Goal: Task Accomplishment & Management: Manage account settings

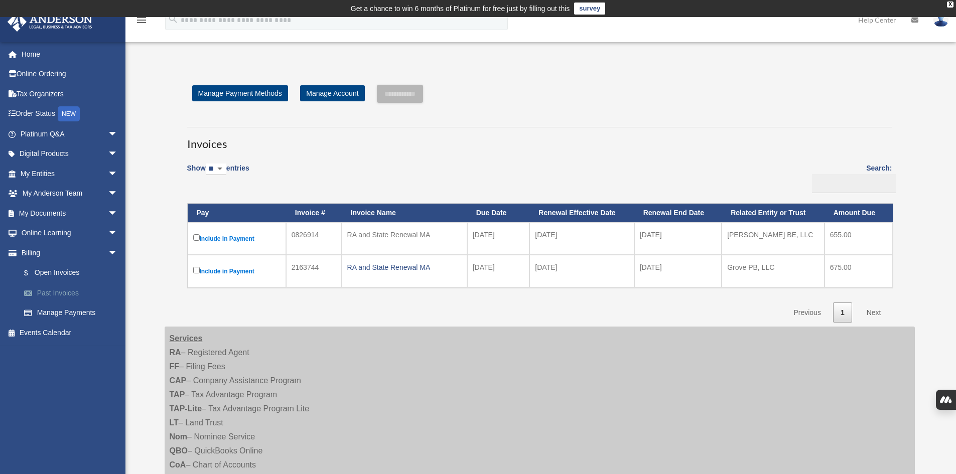
click at [74, 298] on link "Past Invoices" at bounding box center [73, 293] width 119 height 20
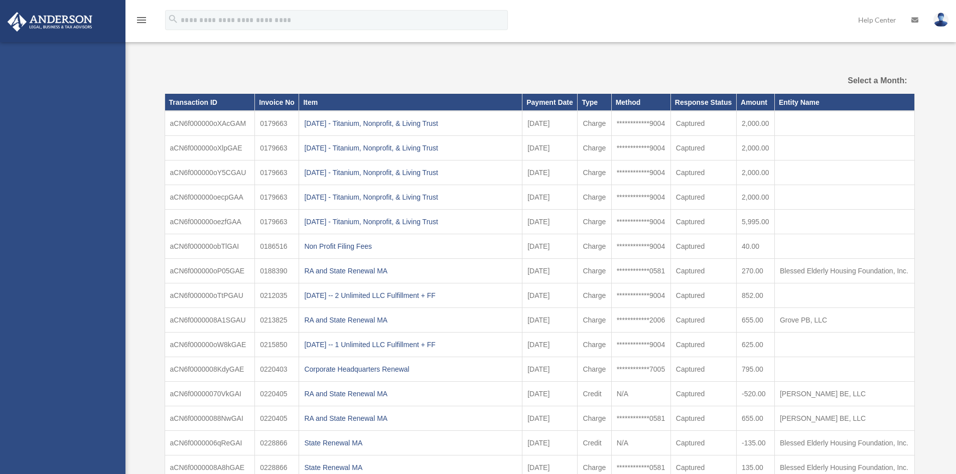
select select
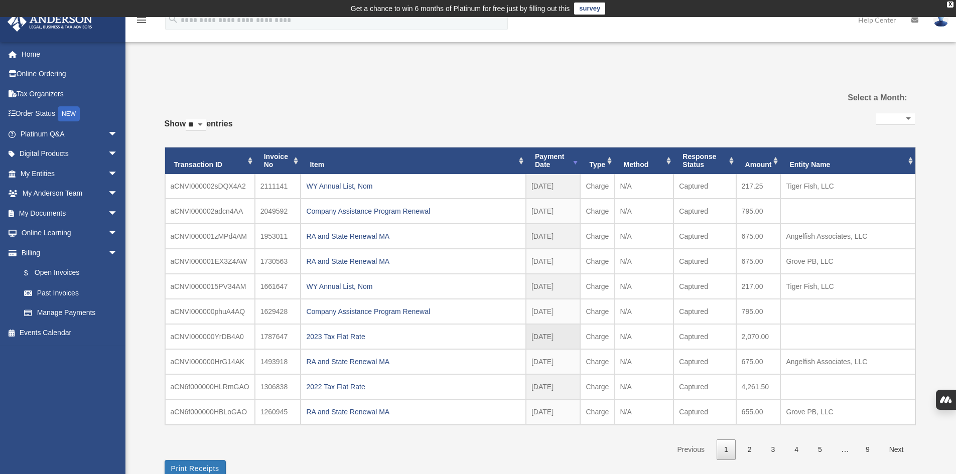
click at [802, 330] on td at bounding box center [847, 336] width 135 height 25
click at [50, 216] on link "My Documents arrow_drop_down" at bounding box center [70, 213] width 126 height 20
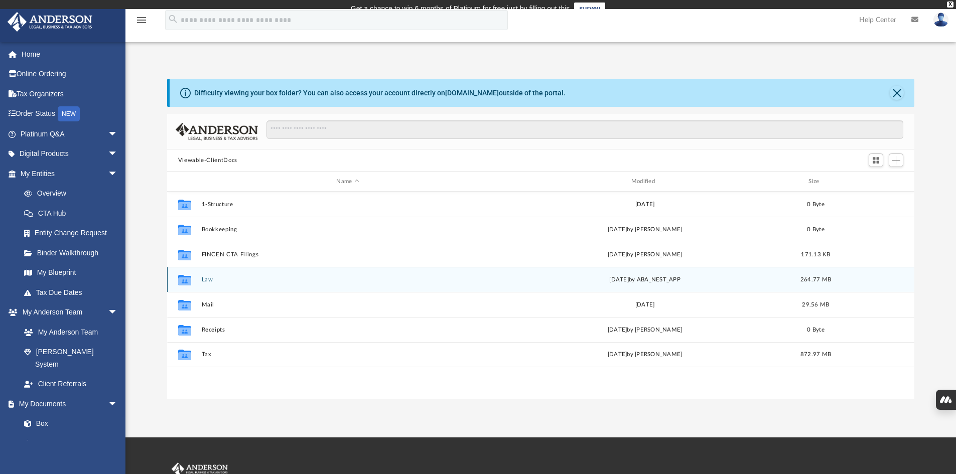
scroll to position [221, 740]
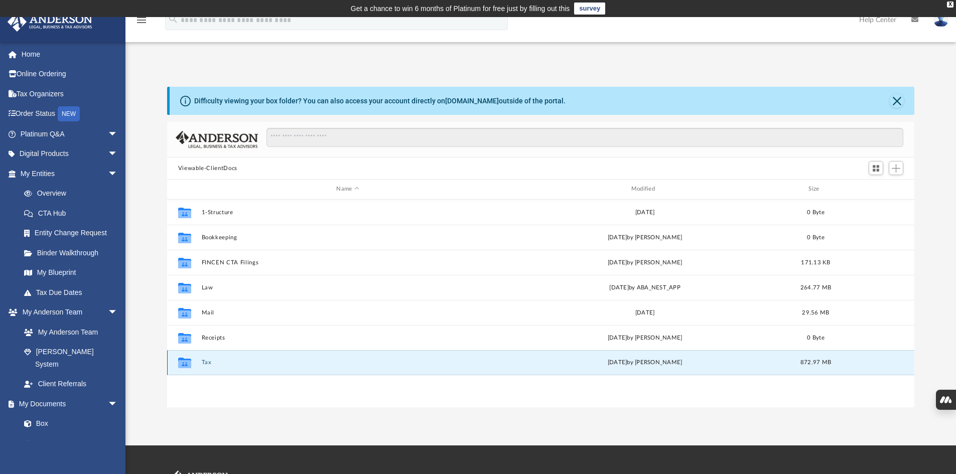
click at [204, 362] on button "Tax" at bounding box center [347, 362] width 293 height 7
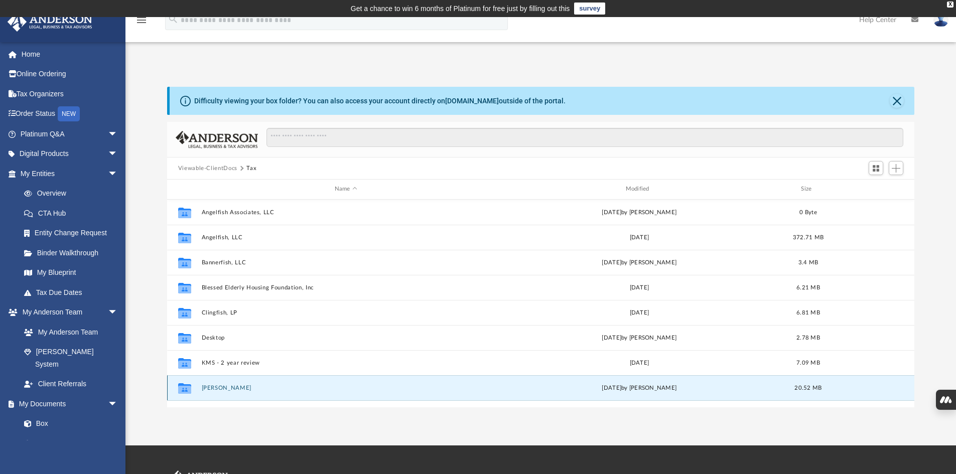
click at [223, 388] on button "Moore, Linda" at bounding box center [345, 388] width 289 height 7
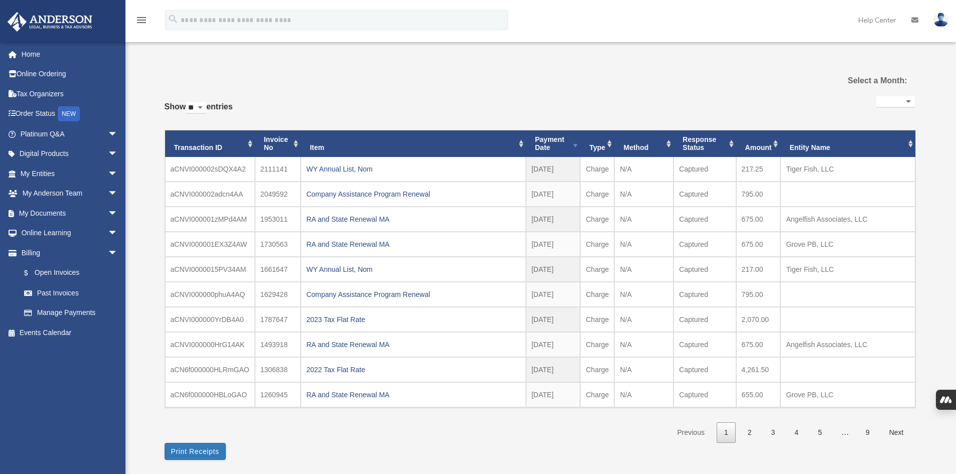
select select
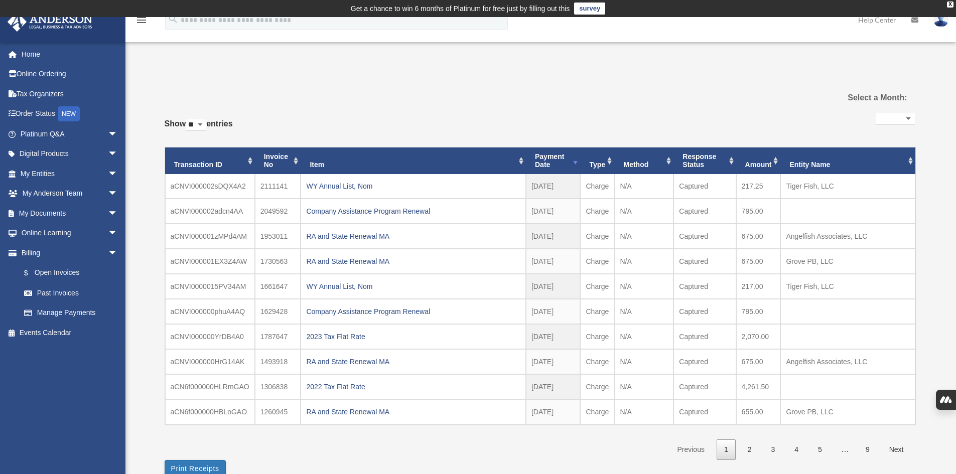
drag, startPoint x: 882, startPoint y: 77, endPoint x: 819, endPoint y: 80, distance: 63.3
click at [881, 77] on div "**********" at bounding box center [540, 281] width 750 height 417
click at [46, 209] on link "My Documents arrow_drop_down" at bounding box center [70, 213] width 126 height 20
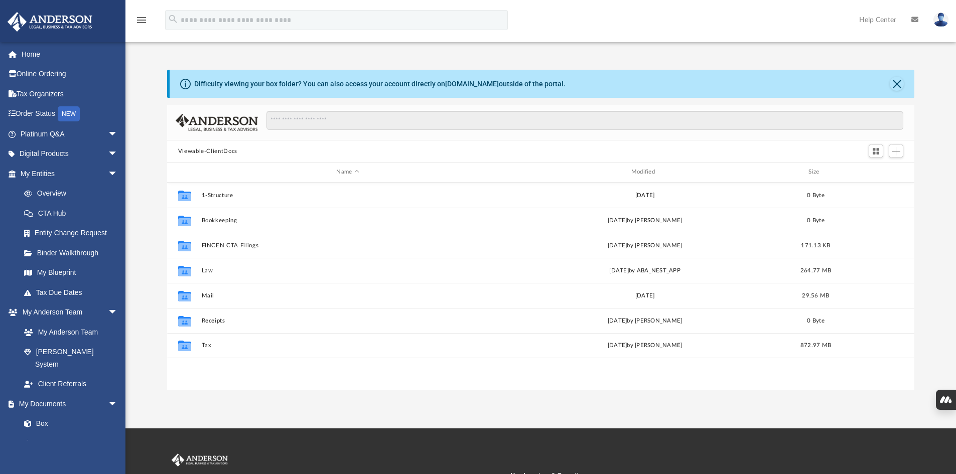
scroll to position [221, 740]
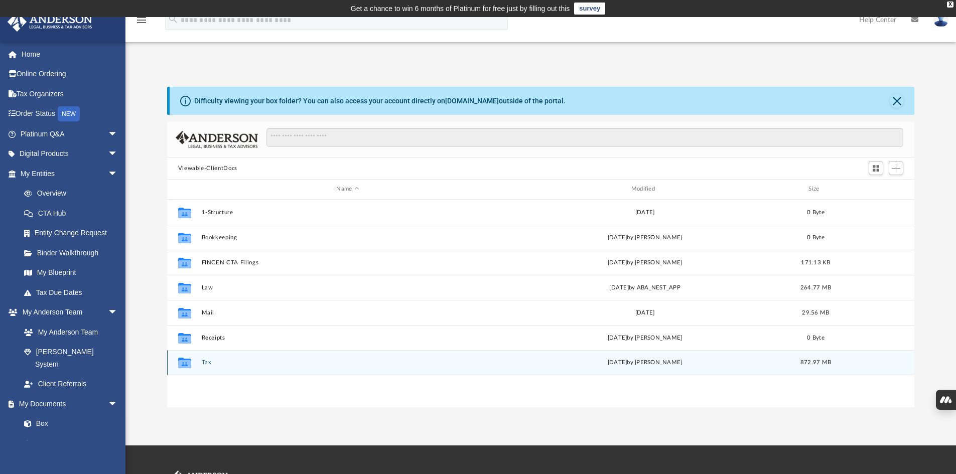
click at [208, 363] on button "Tax" at bounding box center [347, 362] width 293 height 7
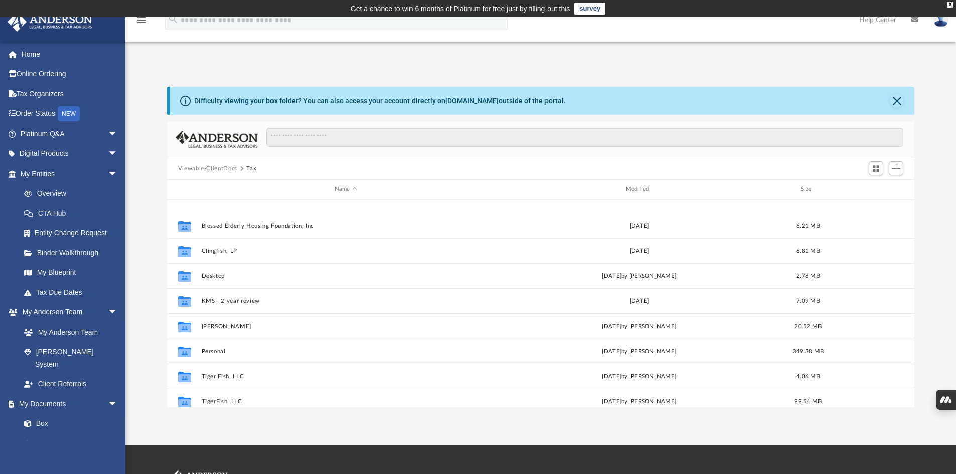
scroll to position [144, 0]
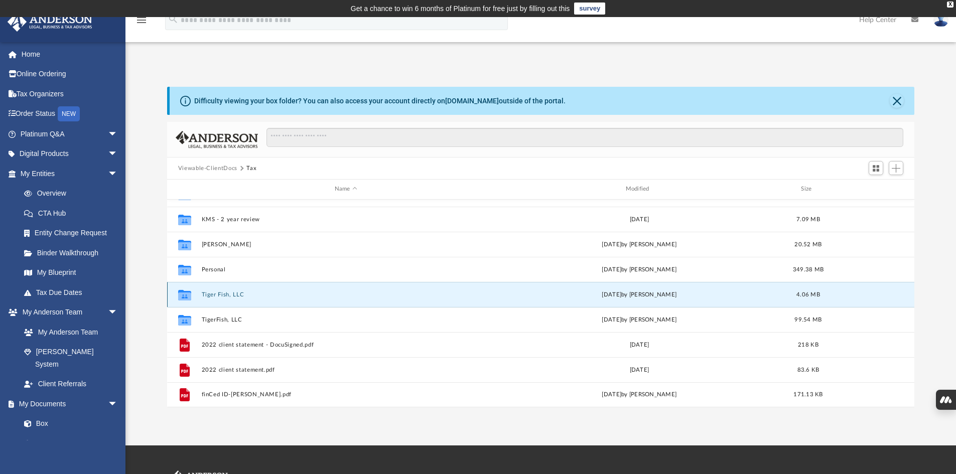
click at [224, 297] on button "Tiger Fish, LLC" at bounding box center [345, 295] width 289 height 7
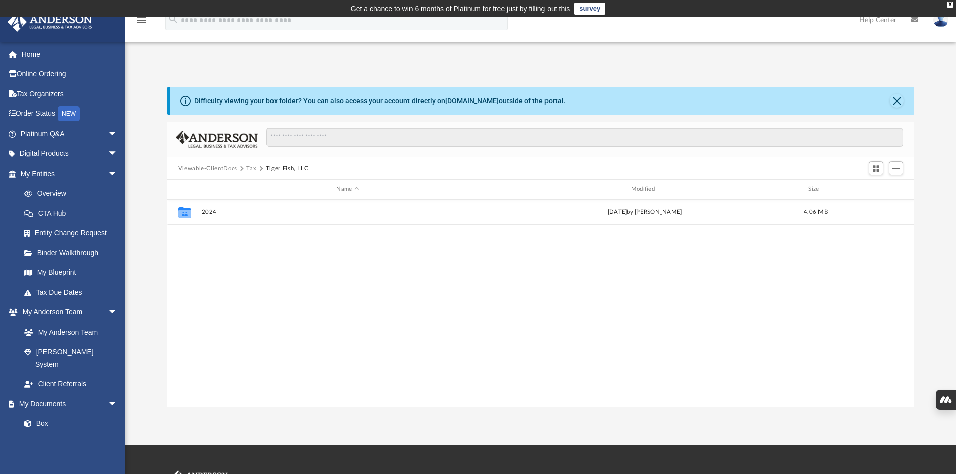
scroll to position [0, 0]
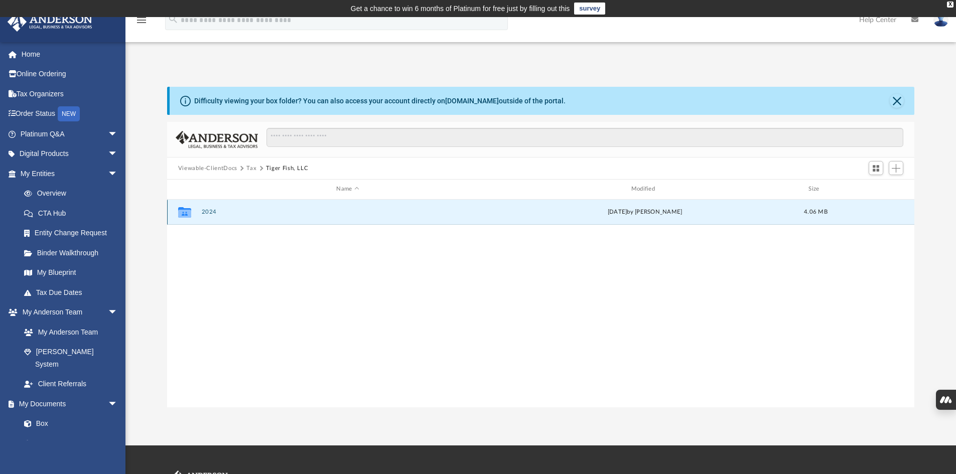
click at [210, 213] on button "2024" at bounding box center [347, 212] width 293 height 7
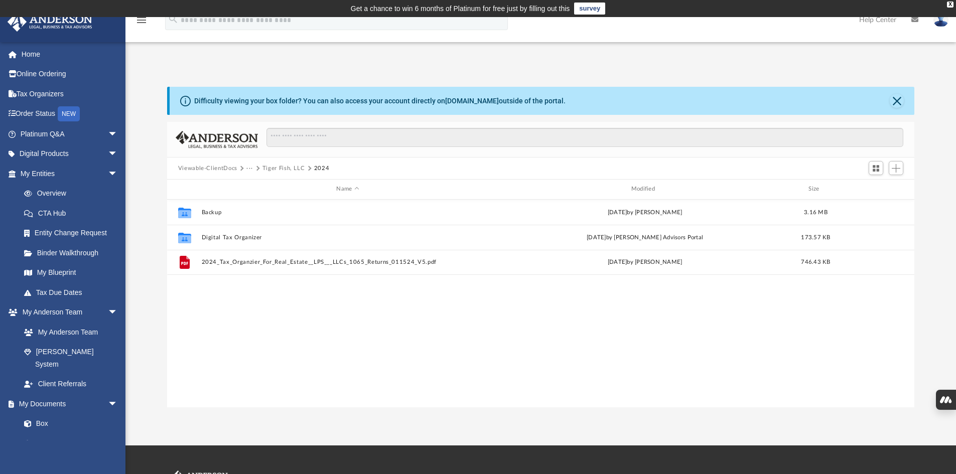
click at [285, 165] on button "Tiger Fish, LLC" at bounding box center [283, 168] width 43 height 9
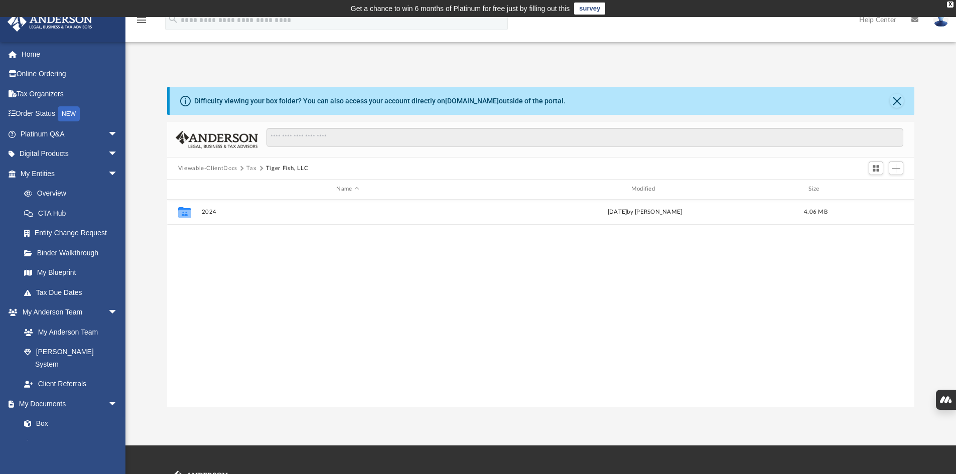
click at [252, 169] on button "Tax" at bounding box center [251, 168] width 10 height 9
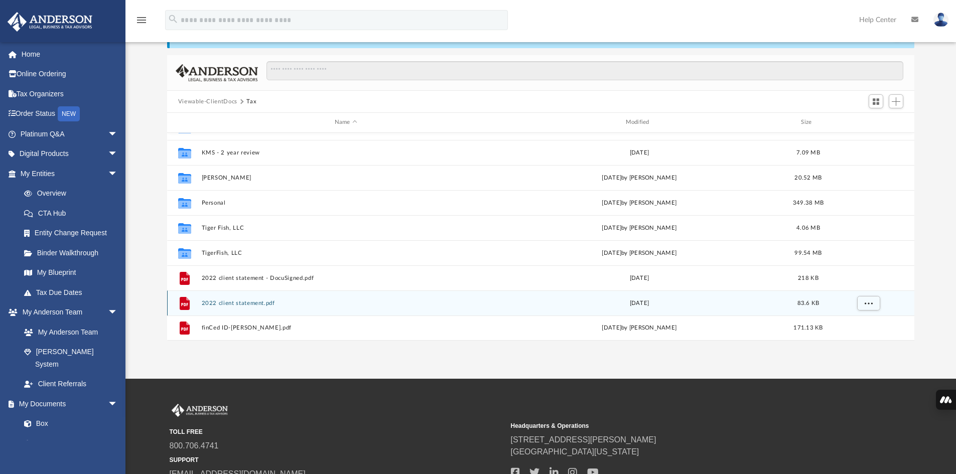
scroll to position [50, 0]
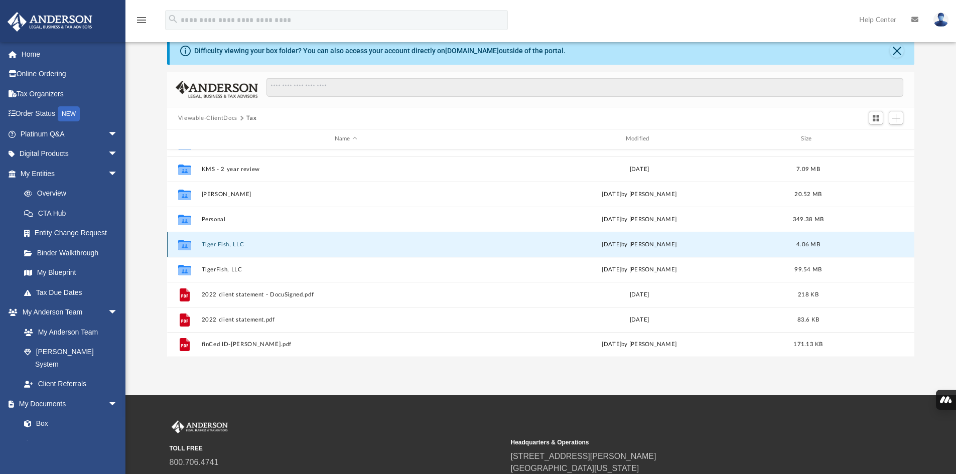
click at [217, 245] on button "Tiger Fish, LLC" at bounding box center [345, 244] width 289 height 7
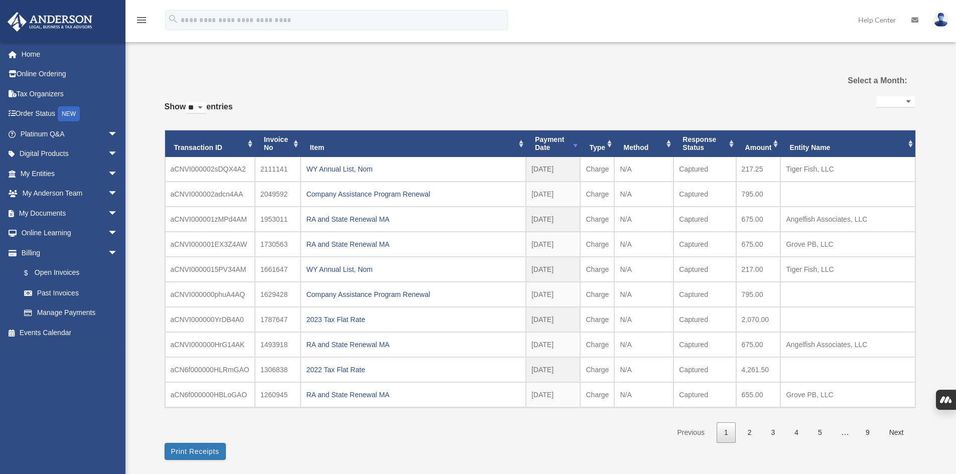
select select
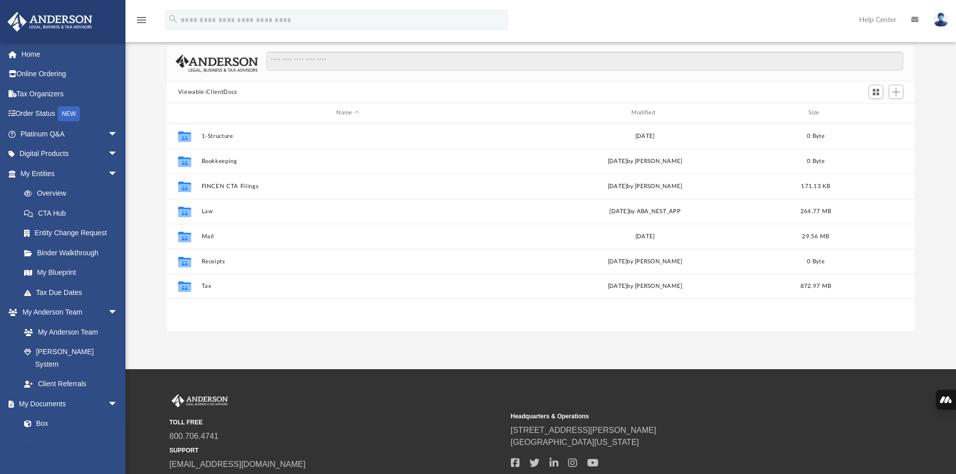
scroll to position [100, 0]
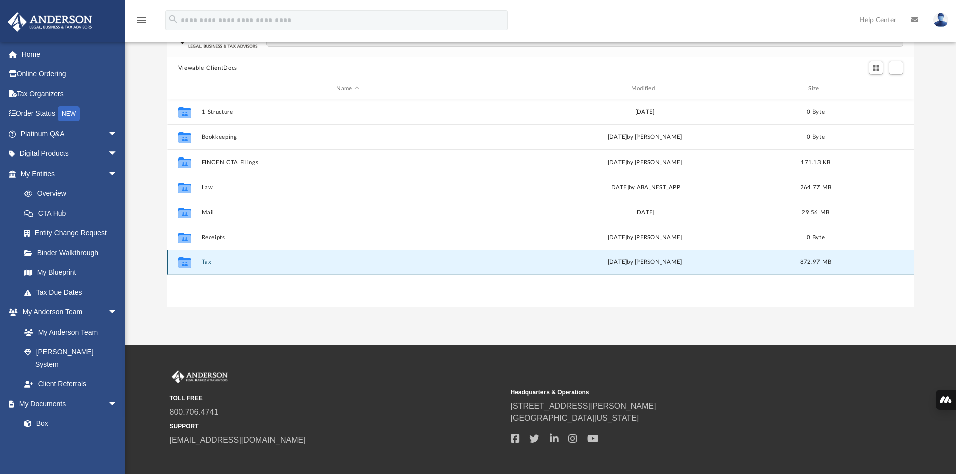
click at [205, 260] on button "Tax" at bounding box center [347, 262] width 293 height 7
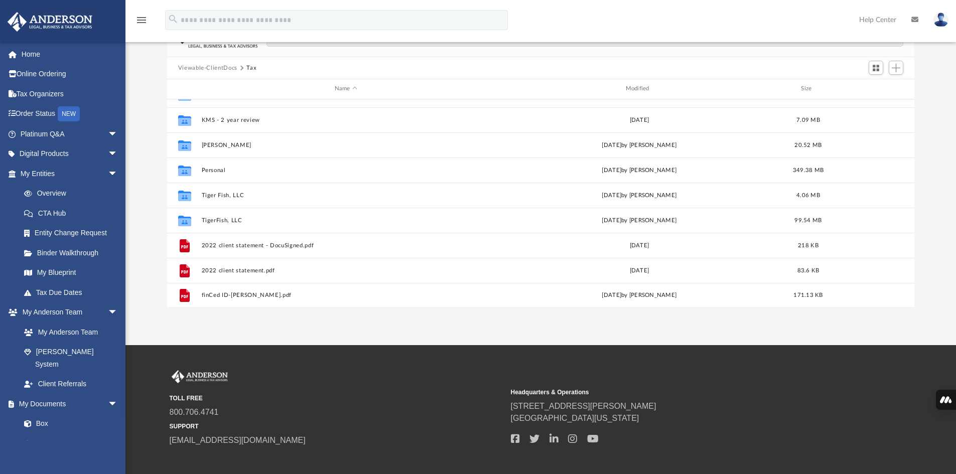
scroll to position [144, 0]
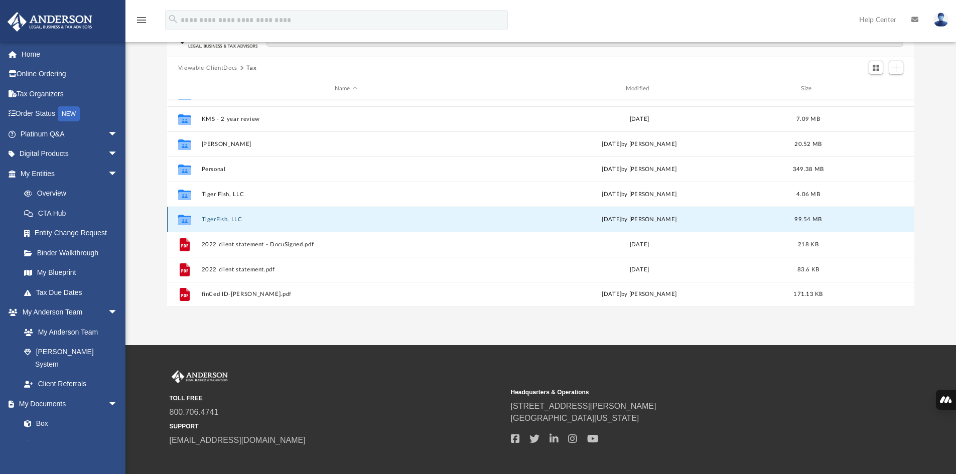
click at [224, 216] on button "TigerFish, LLC" at bounding box center [345, 219] width 289 height 7
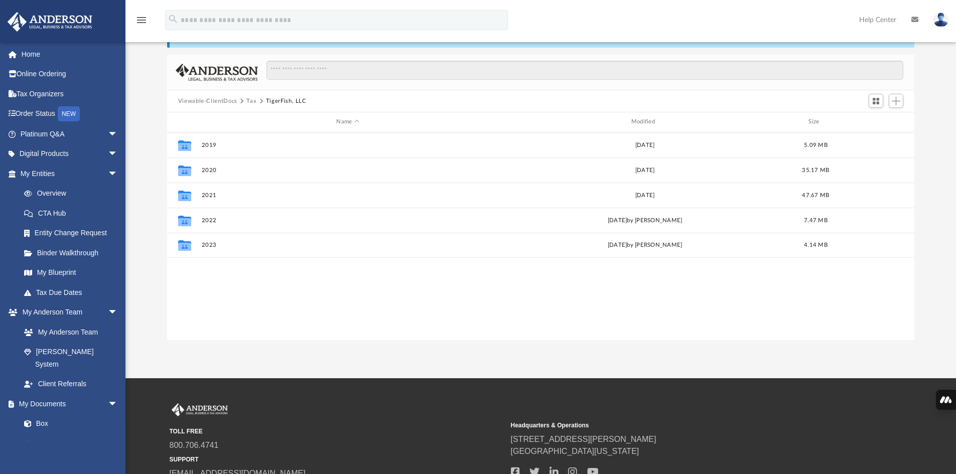
scroll to position [50, 0]
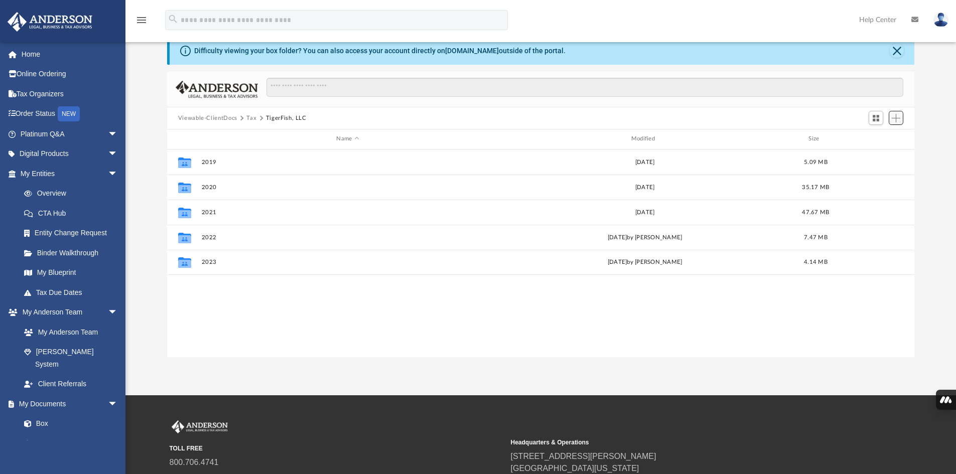
click at [894, 116] on span "Add" at bounding box center [896, 118] width 9 height 9
click at [885, 153] on li "New Folder" at bounding box center [882, 154] width 32 height 11
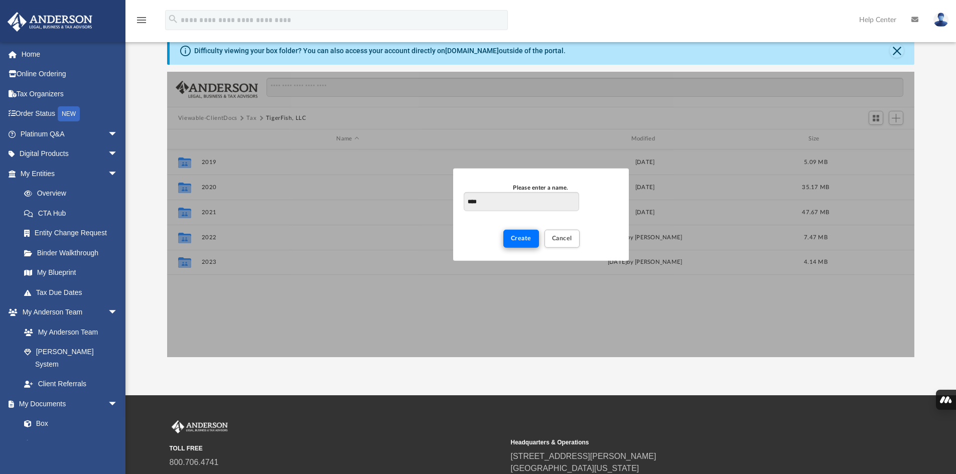
type input "****"
click at [520, 239] on span "Create" at bounding box center [521, 238] width 21 height 6
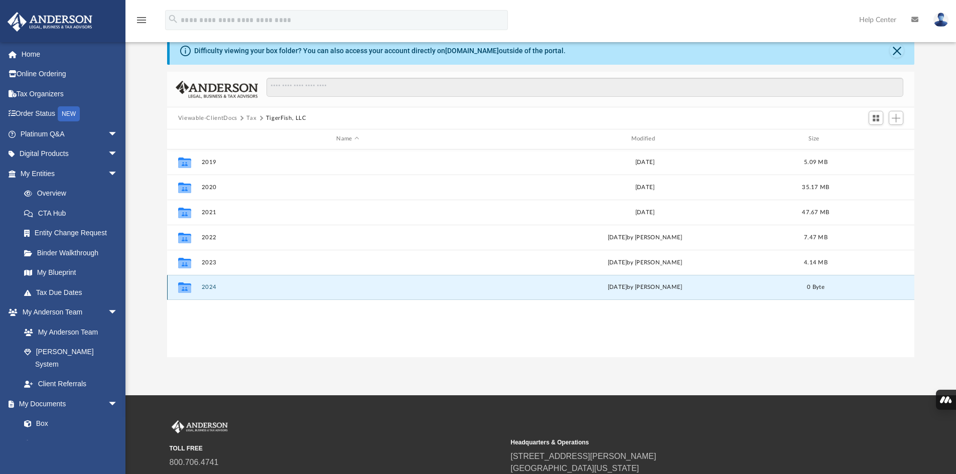
click at [212, 287] on button "2024" at bounding box center [347, 287] width 293 height 7
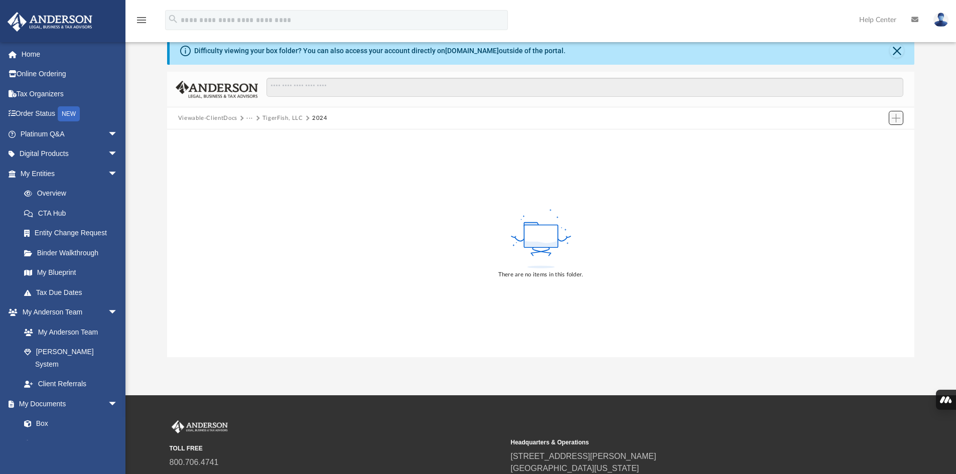
click at [895, 114] on span "Add" at bounding box center [896, 118] width 9 height 9
click at [882, 134] on li "Upload" at bounding box center [882, 138] width 32 height 11
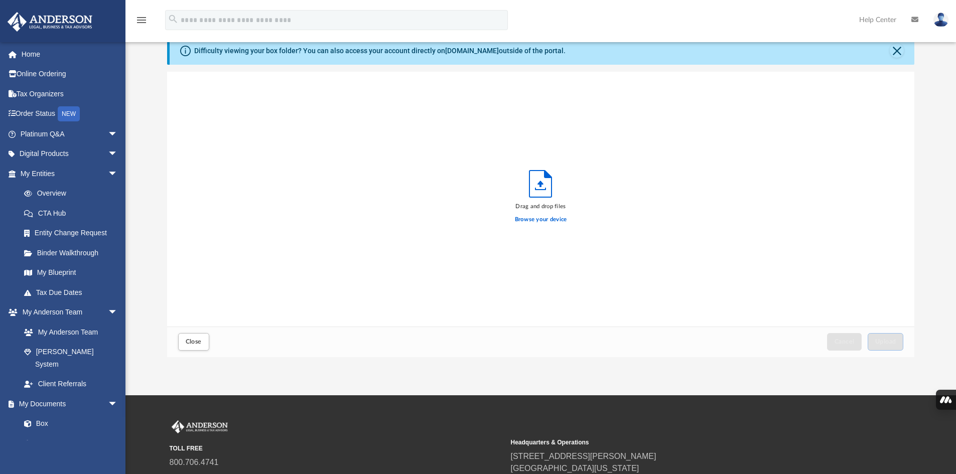
scroll to position [247, 740]
click at [883, 346] on button "Upload" at bounding box center [886, 342] width 36 height 18
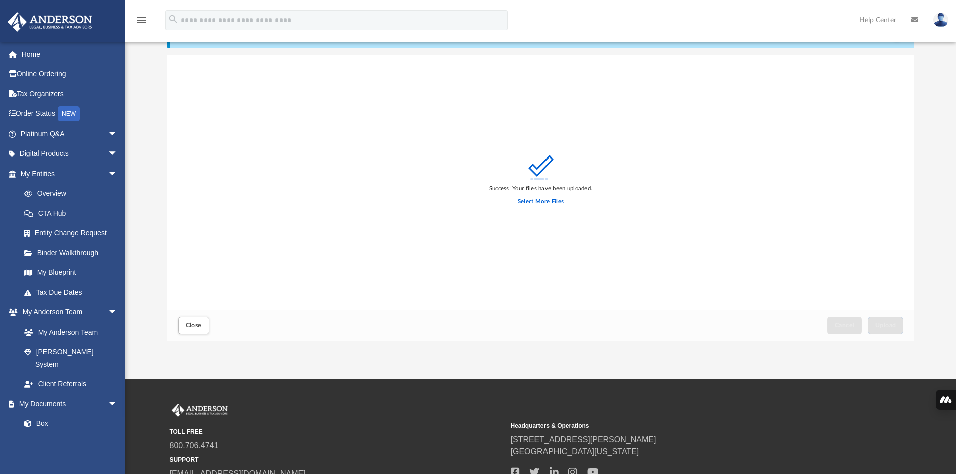
scroll to position [50, 0]
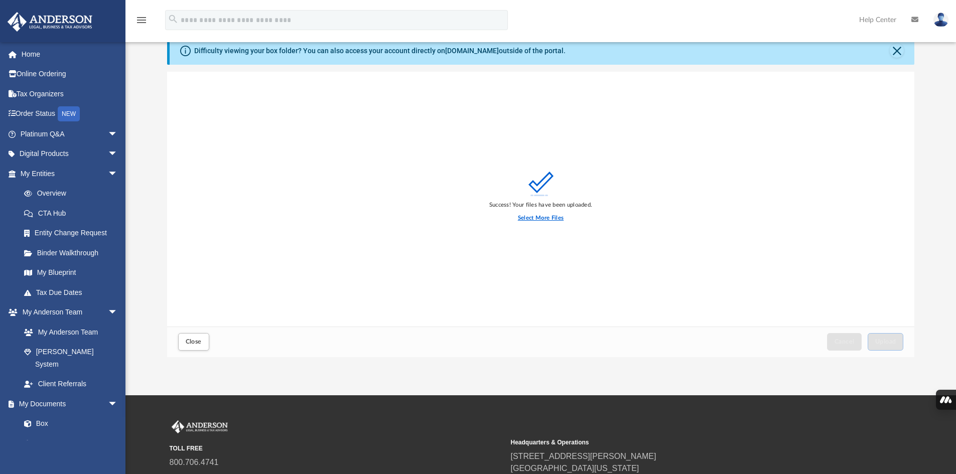
click at [552, 218] on label "Select More Files" at bounding box center [541, 218] width 46 height 9
click at [0, 0] on input "Select More Files" at bounding box center [0, 0] width 0 height 0
click at [888, 340] on span "Upload" at bounding box center [885, 342] width 21 height 6
